Goal: Task Accomplishment & Management: Manage account settings

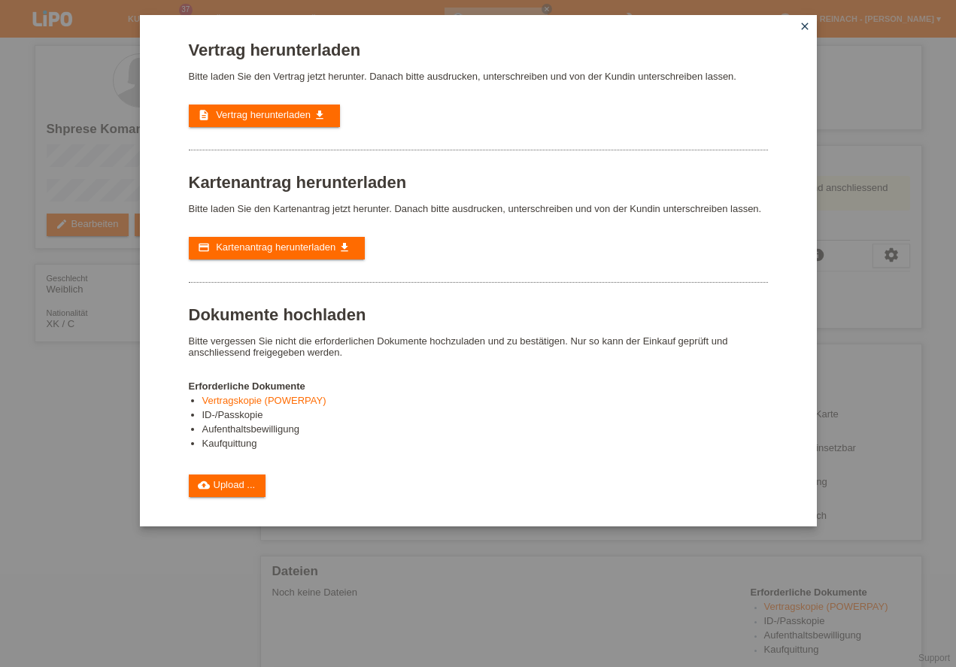
click at [805, 25] on icon "close" at bounding box center [805, 26] width 12 height 12
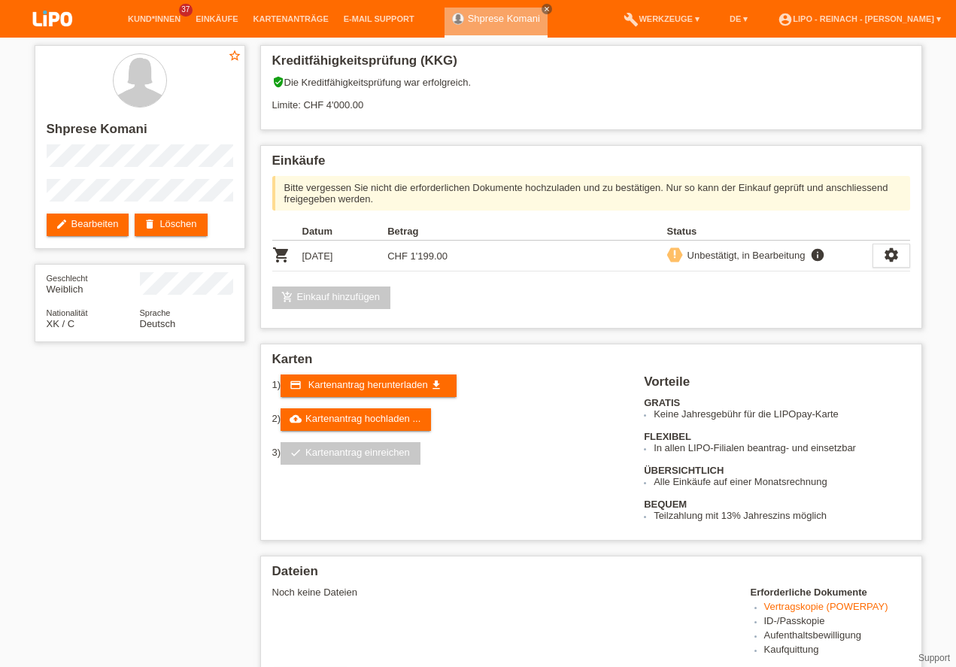
click at [63, 11] on img at bounding box center [52, 20] width 75 height 40
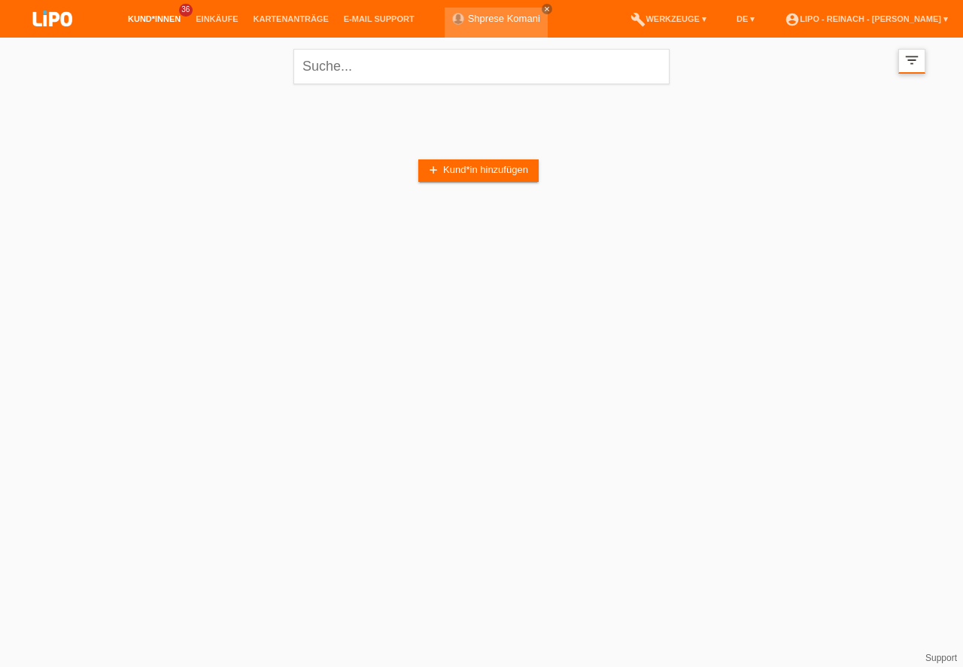
click at [923, 61] on div "filter_list" at bounding box center [912, 61] width 27 height 25
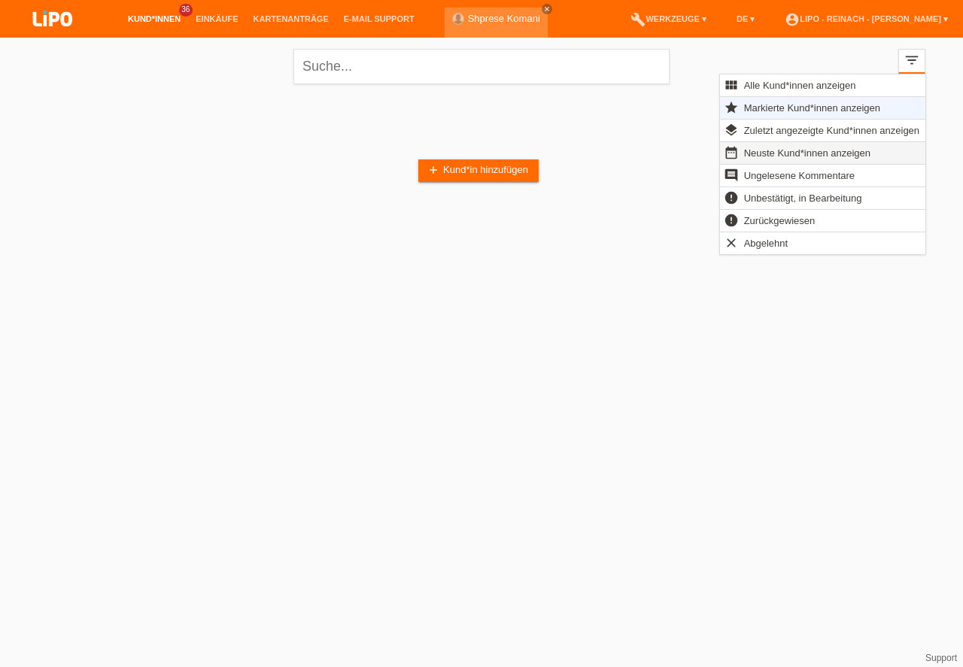
click at [774, 155] on span "Neuste Kund*innen anzeigen" at bounding box center [807, 153] width 131 height 18
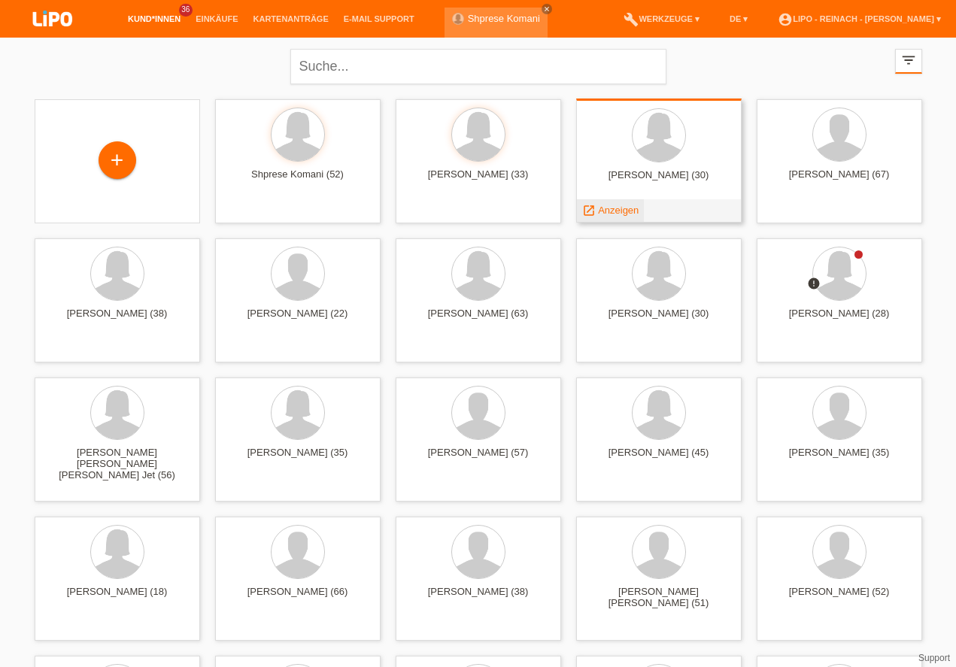
click at [618, 211] on span "Anzeigen" at bounding box center [618, 210] width 41 height 11
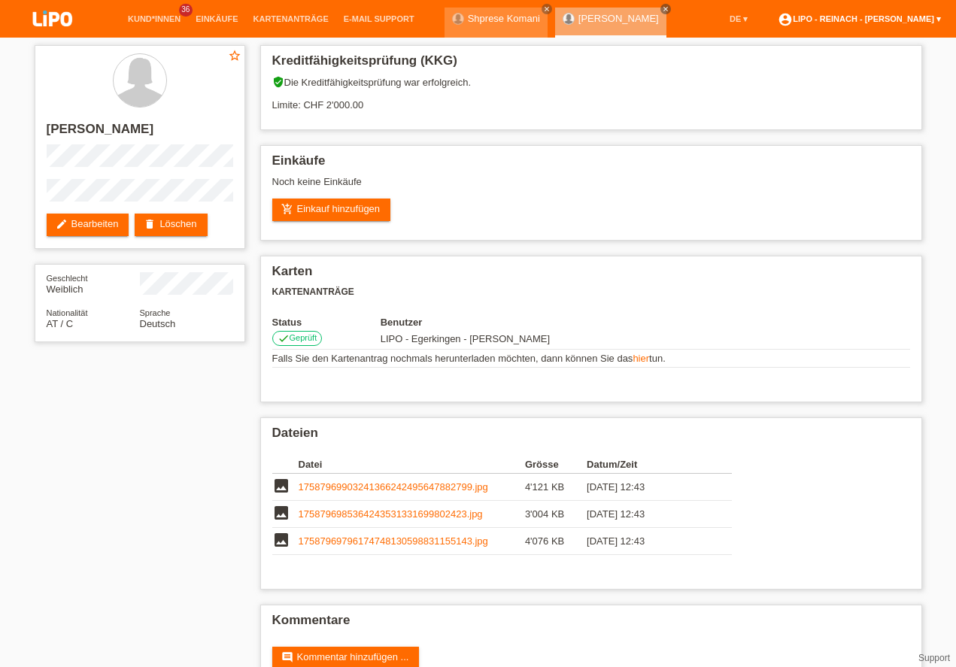
click at [877, 18] on link "account_circle LIPO - Reinach - [PERSON_NAME] ▾" at bounding box center [860, 18] width 178 height 9
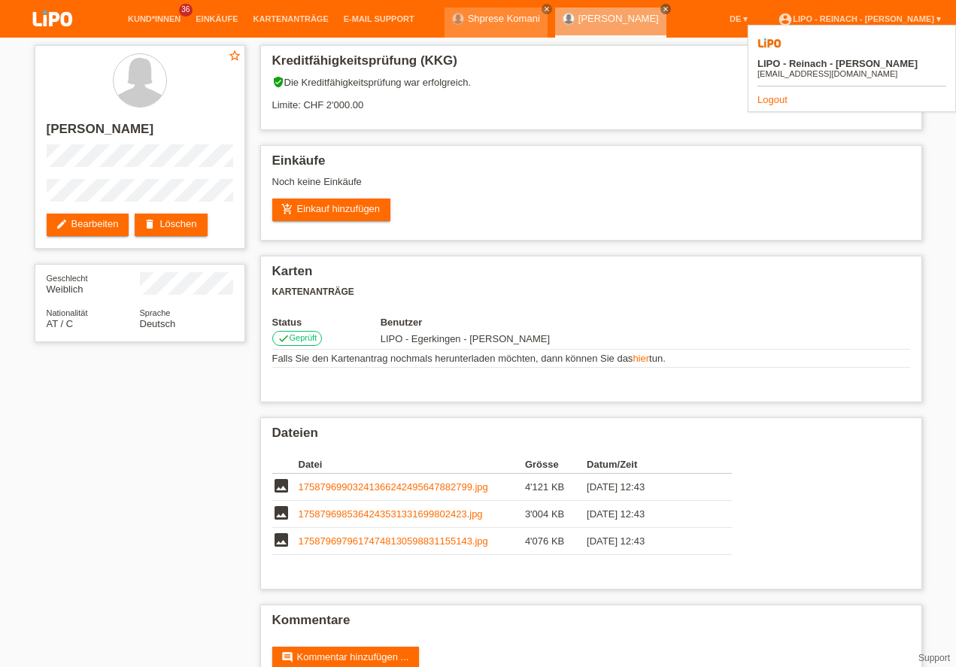
click at [768, 94] on link "Logout" at bounding box center [773, 99] width 30 height 11
